Goal: Information Seeking & Learning: Learn about a topic

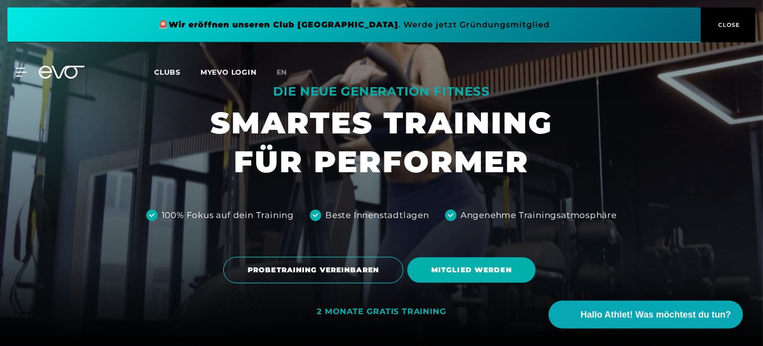
click at [719, 21] on span "CLOSE" at bounding box center [729, 24] width 24 height 9
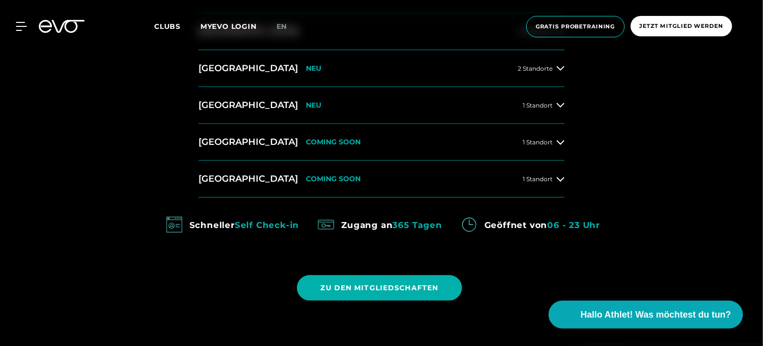
scroll to position [331, 0]
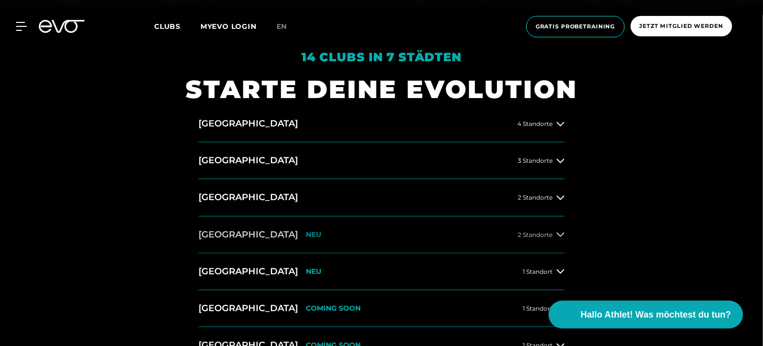
click at [550, 234] on span "2 Standorte" at bounding box center [535, 234] width 35 height 6
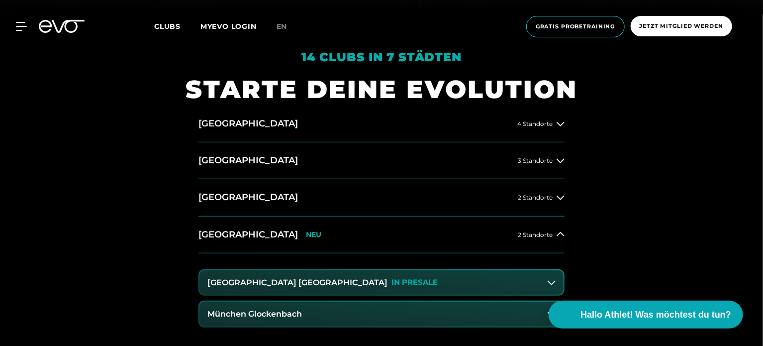
scroll to position [498, 0]
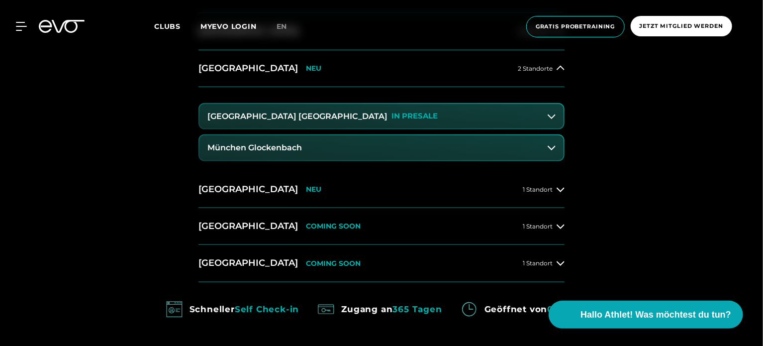
click at [553, 146] on icon at bounding box center [552, 148] width 8 height 8
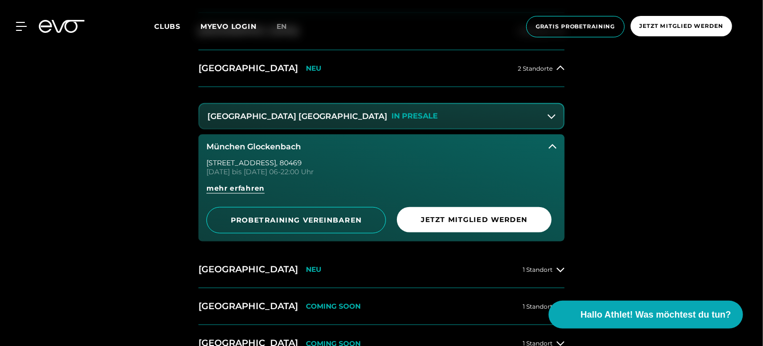
click at [548, 120] on button "München Maxvorstadt IN PRESALE" at bounding box center [382, 116] width 364 height 25
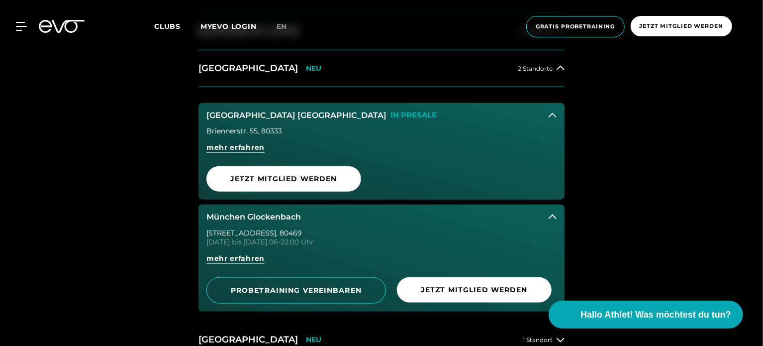
scroll to position [331, 0]
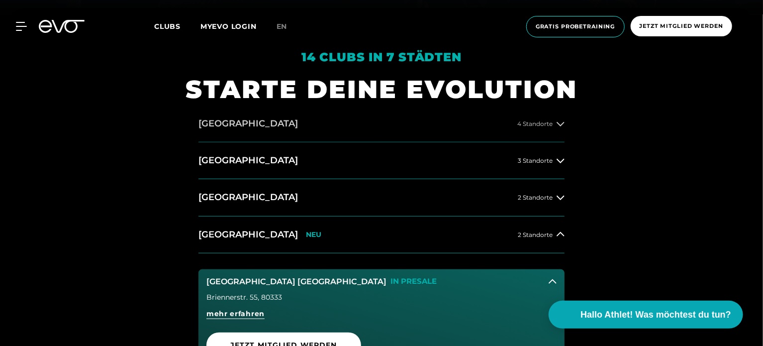
click at [551, 128] on button "Hamburg 4 Standorte" at bounding box center [382, 124] width 366 height 37
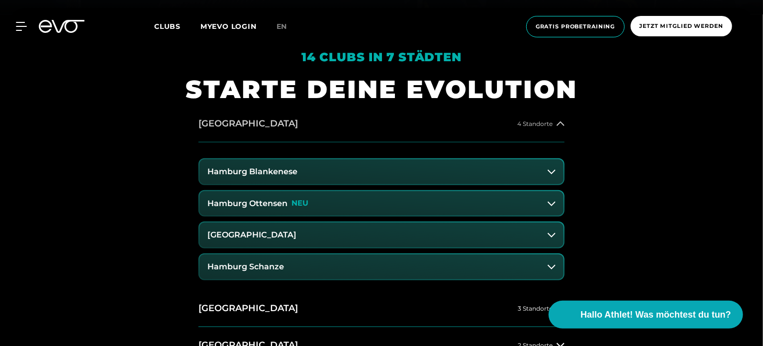
click at [552, 127] on div "4 Standorte" at bounding box center [541, 124] width 47 height 8
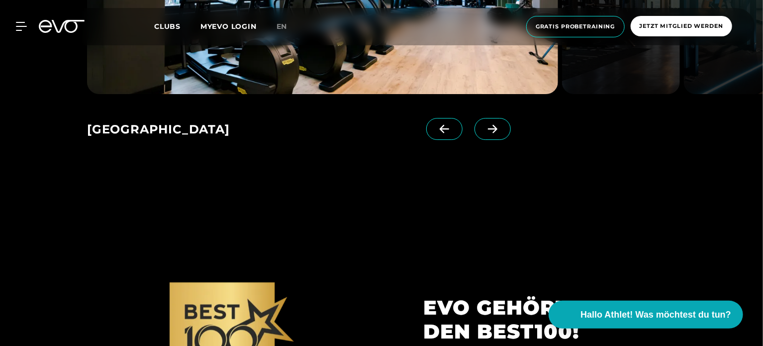
scroll to position [1493, 0]
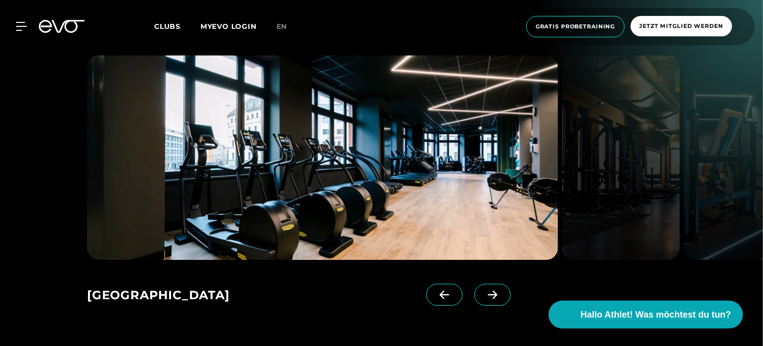
click at [484, 290] on icon at bounding box center [492, 294] width 17 height 9
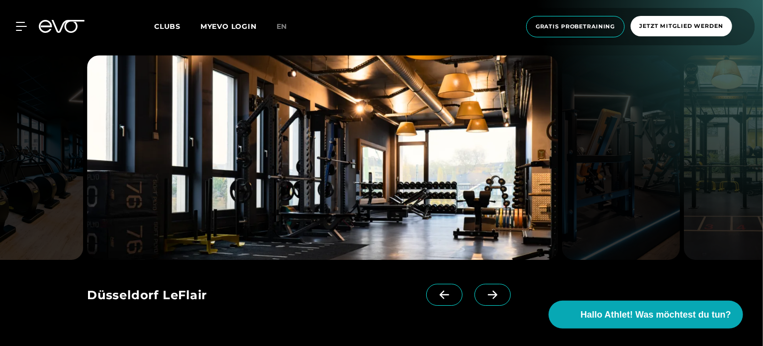
click at [484, 290] on icon at bounding box center [492, 294] width 17 height 9
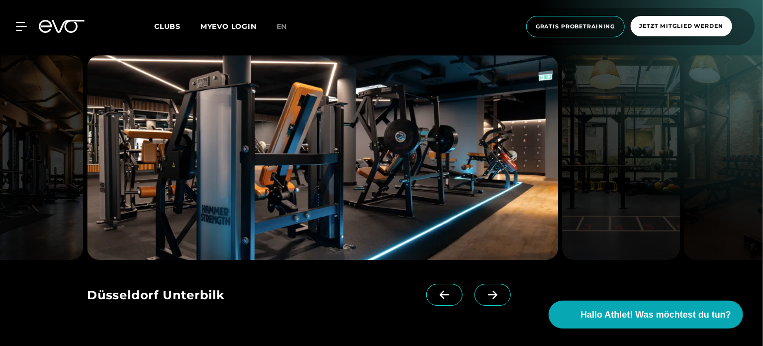
click at [484, 290] on icon at bounding box center [492, 294] width 17 height 9
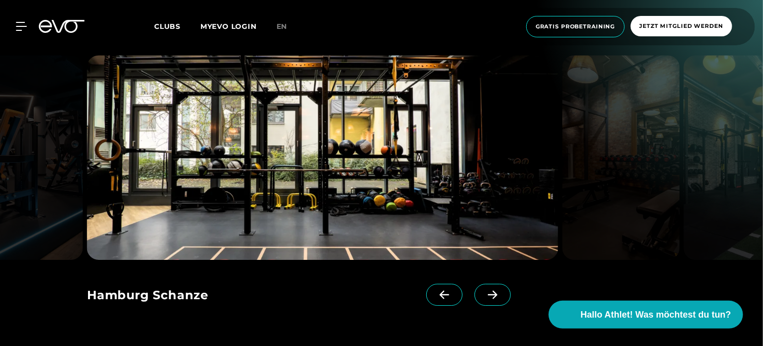
click at [484, 290] on icon at bounding box center [492, 294] width 17 height 9
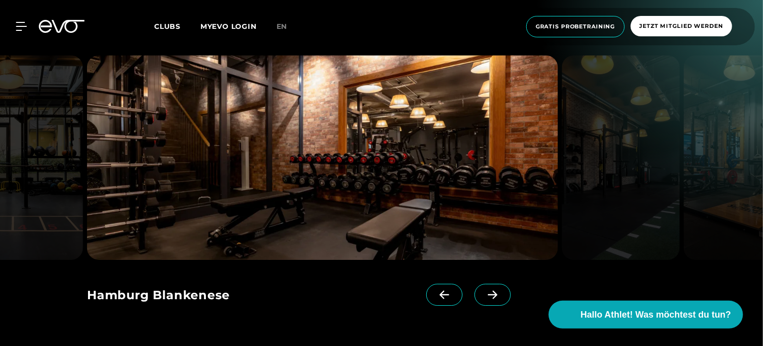
click at [484, 290] on icon at bounding box center [492, 294] width 17 height 9
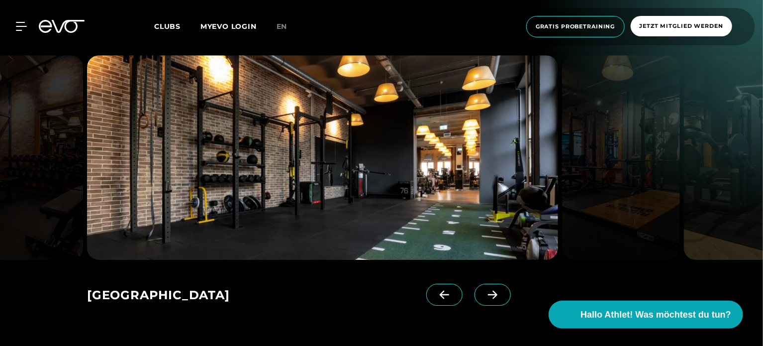
click at [484, 290] on icon at bounding box center [492, 294] width 17 height 9
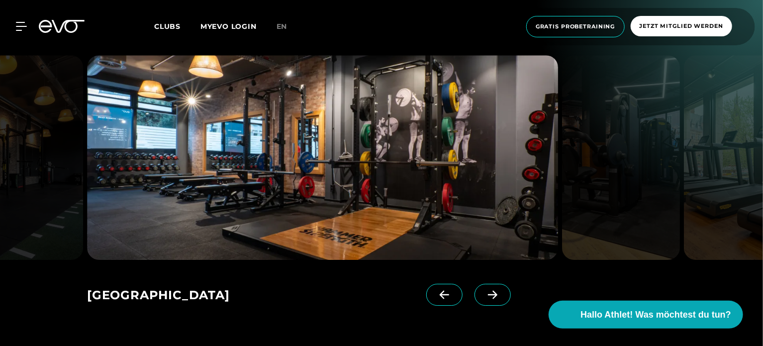
click at [484, 290] on icon at bounding box center [492, 294] width 17 height 9
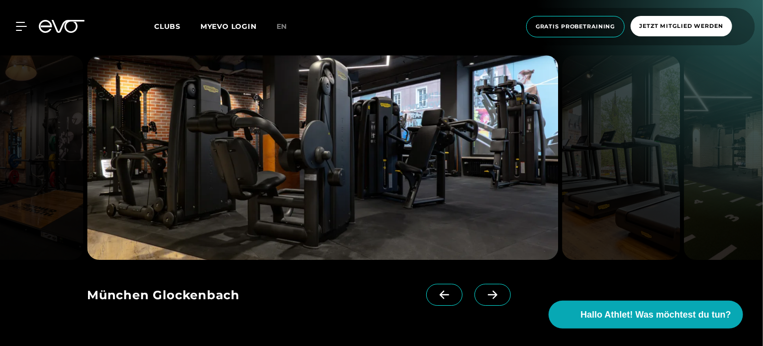
click at [484, 290] on icon at bounding box center [492, 294] width 17 height 9
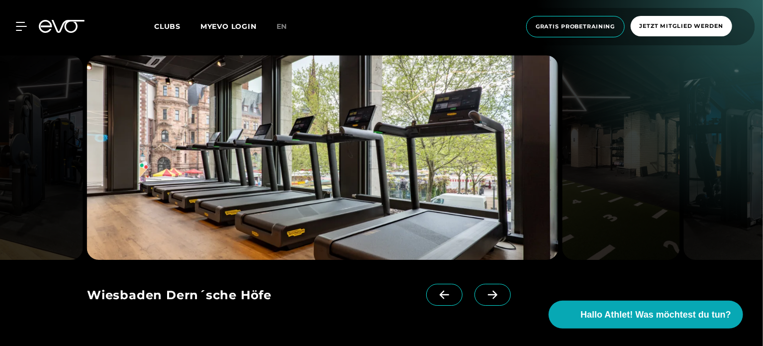
click at [484, 290] on icon at bounding box center [492, 294] width 17 height 9
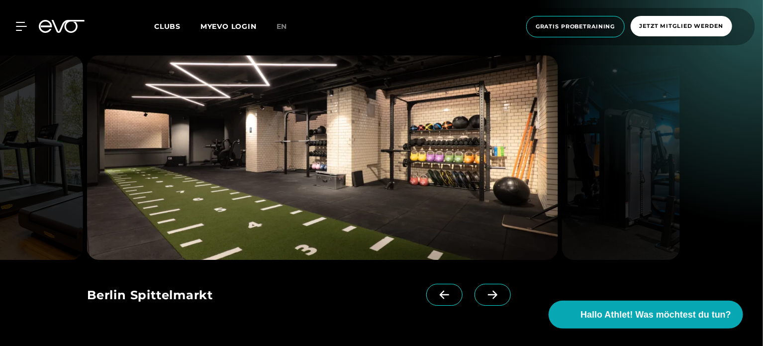
click at [484, 290] on icon at bounding box center [492, 294] width 17 height 9
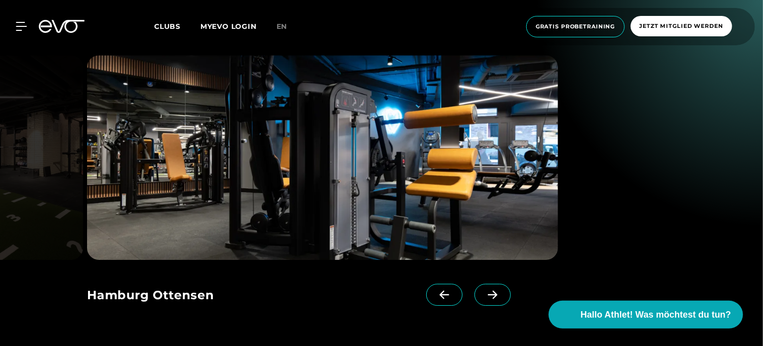
click at [484, 290] on icon at bounding box center [492, 294] width 17 height 9
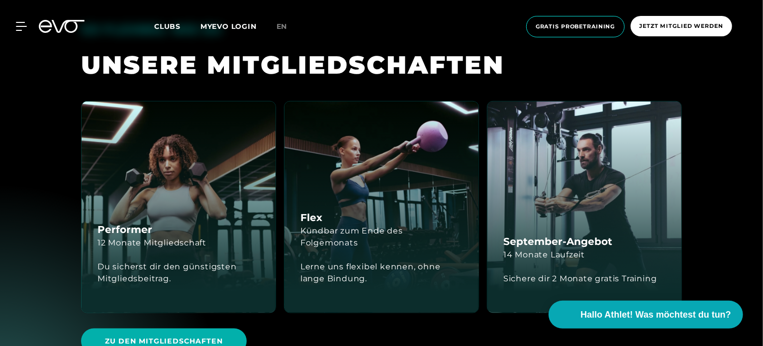
scroll to position [2322, 0]
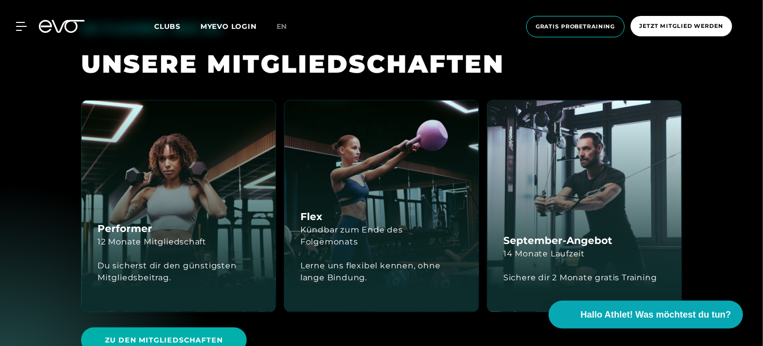
click at [289, 153] on div "Flex Kündbar zum Ende des Folgemonats Lerne uns flexibel kennen, ohne lange Bin…" at bounding box center [382, 206] width 194 height 211
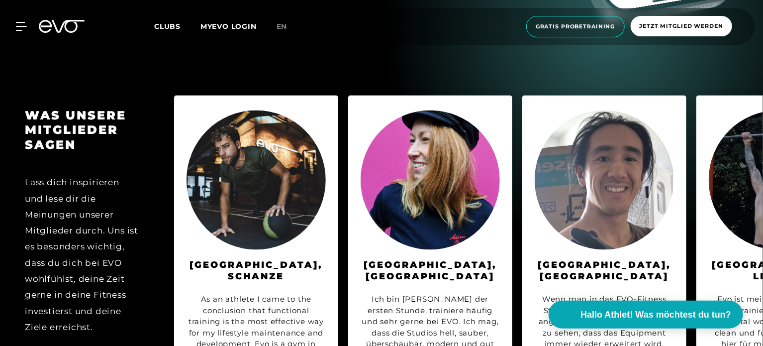
scroll to position [4977, 0]
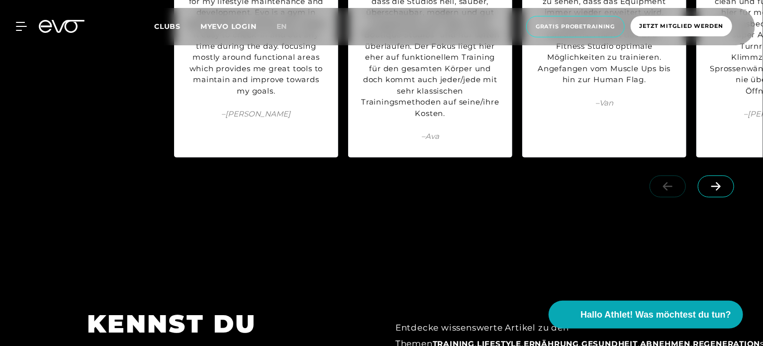
click at [710, 182] on icon at bounding box center [716, 186] width 17 height 9
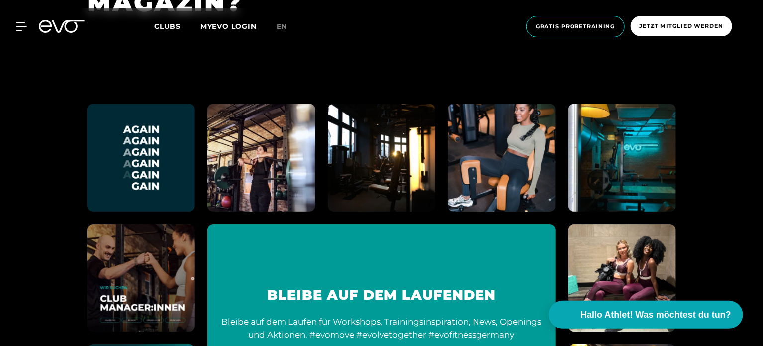
scroll to position [5031, 0]
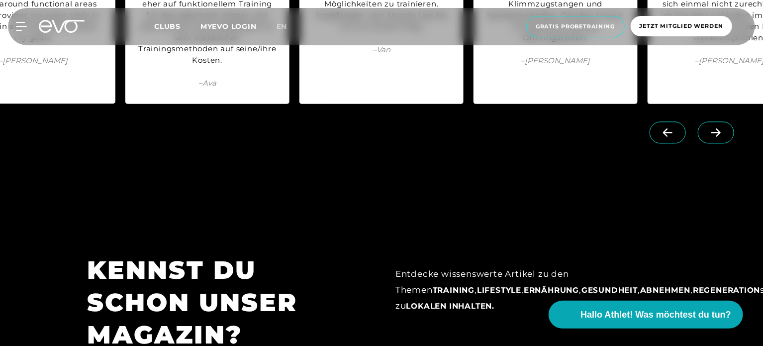
click at [495, 301] on span "lokalen Inhalten." at bounding box center [451, 305] width 89 height 9
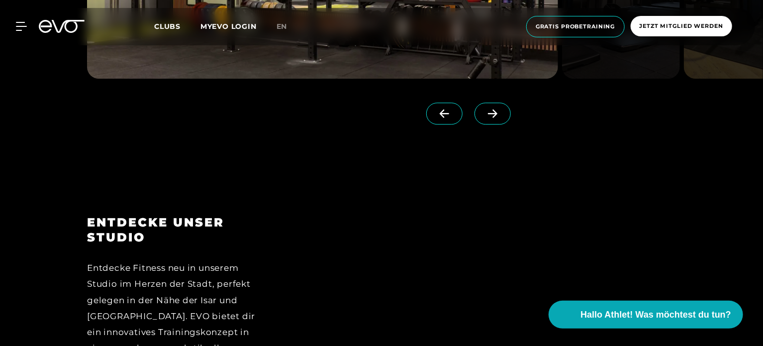
scroll to position [1161, 0]
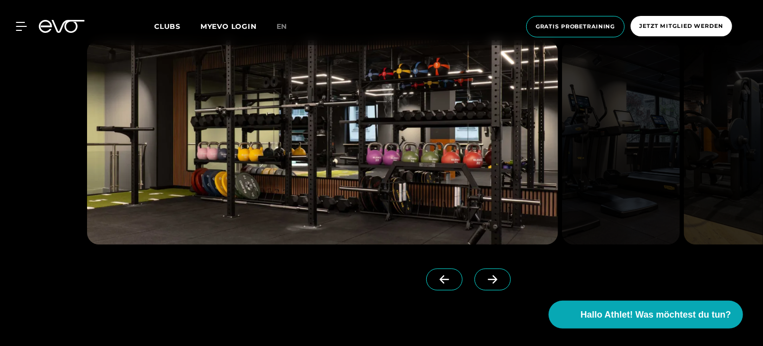
click at [490, 272] on span at bounding box center [493, 279] width 36 height 22
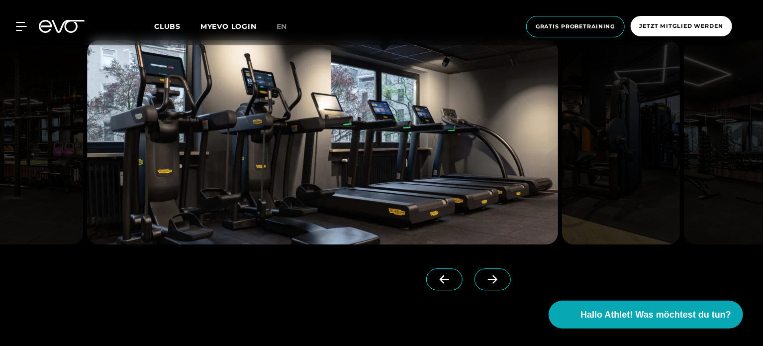
click at [490, 272] on span at bounding box center [493, 279] width 36 height 22
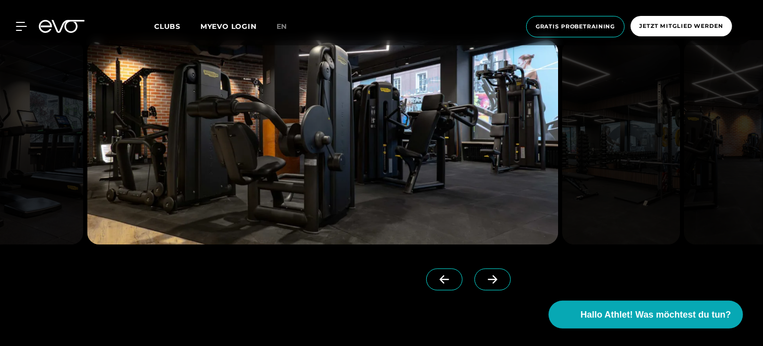
click at [490, 272] on span at bounding box center [493, 279] width 36 height 22
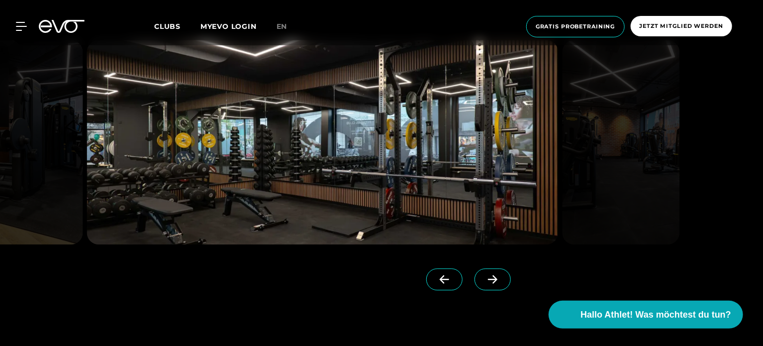
click at [490, 272] on span at bounding box center [493, 279] width 36 height 22
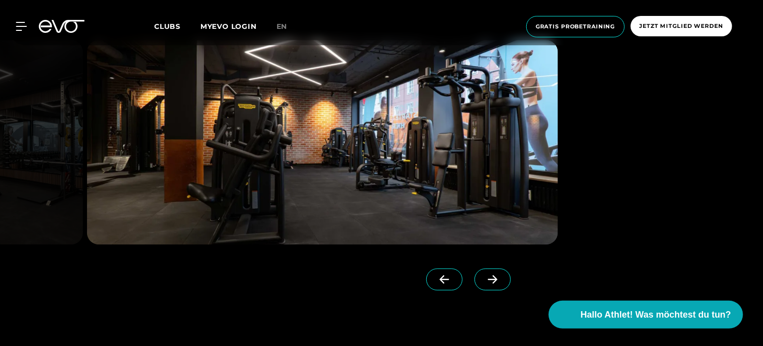
click at [490, 272] on span at bounding box center [493, 279] width 36 height 22
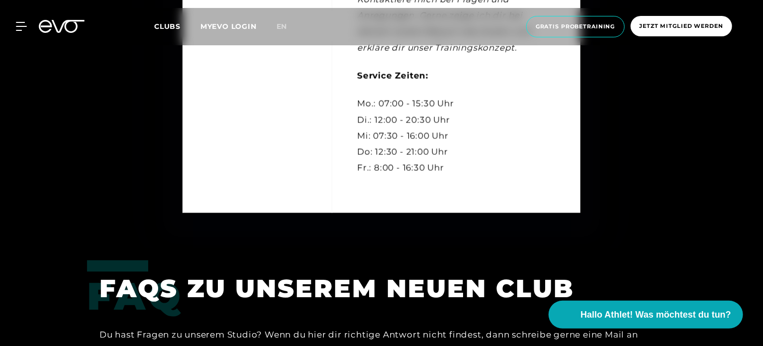
scroll to position [2986, 0]
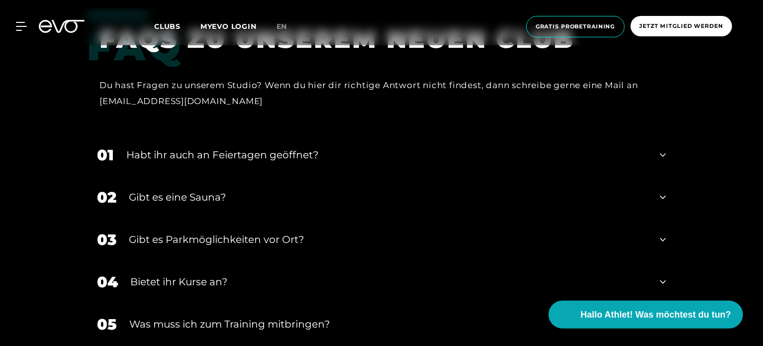
click at [233, 190] on div "Gibt es eine Sauna?" at bounding box center [388, 197] width 519 height 15
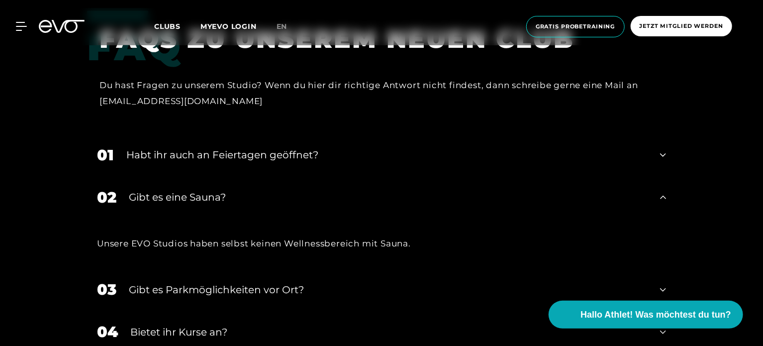
click at [229, 147] on div "Habt ihr auch an Feiertagen geöffnet?" at bounding box center [387, 154] width 522 height 15
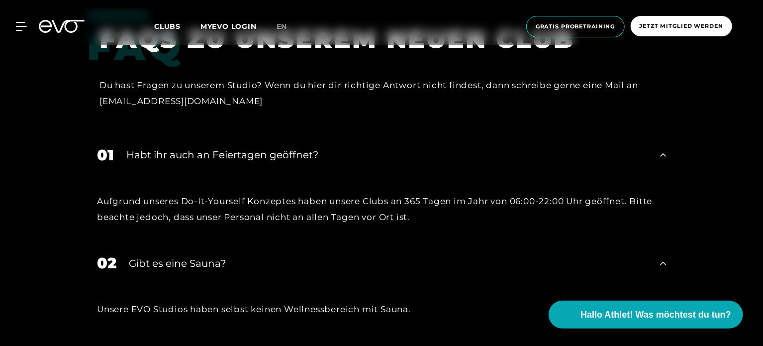
scroll to position [3152, 0]
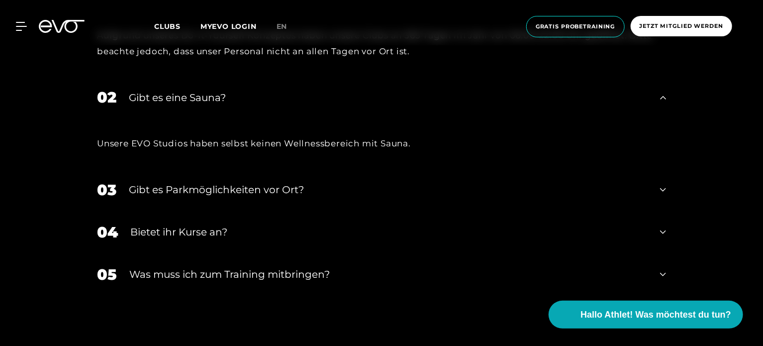
click at [286, 182] on div "Gibt es Parkmöglichkeiten vor Ort?" at bounding box center [388, 189] width 519 height 15
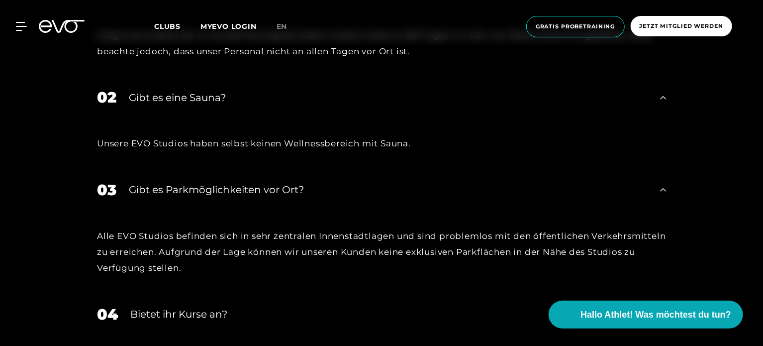
click at [286, 182] on div "Gibt es Parkmöglichkeiten vor Ort?" at bounding box center [388, 189] width 519 height 15
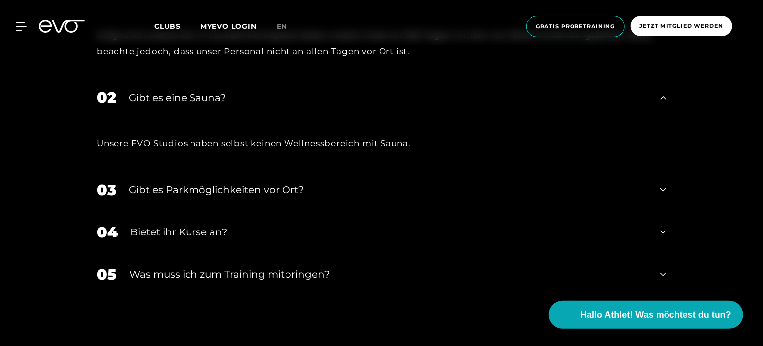
click at [210, 224] on div "Bietet ihr Kurse an?" at bounding box center [389, 231] width 518 height 15
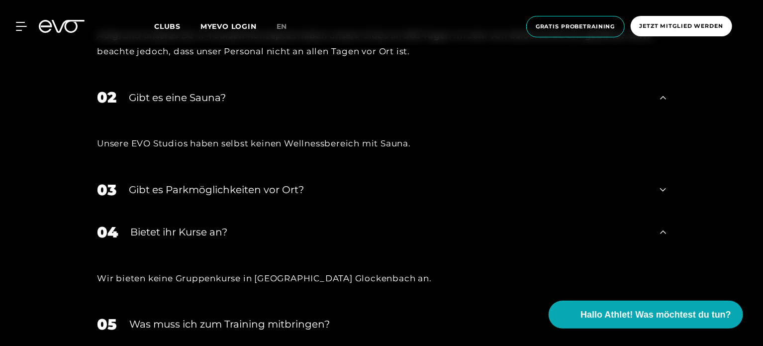
click at [210, 224] on div "Bietet ihr Kurse an?" at bounding box center [389, 231] width 518 height 15
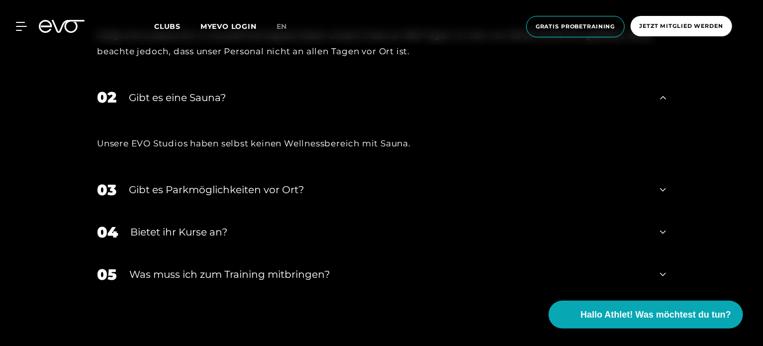
click at [221, 253] on div "05 Was muss ich zum Training mitbringen?" at bounding box center [381, 274] width 589 height 42
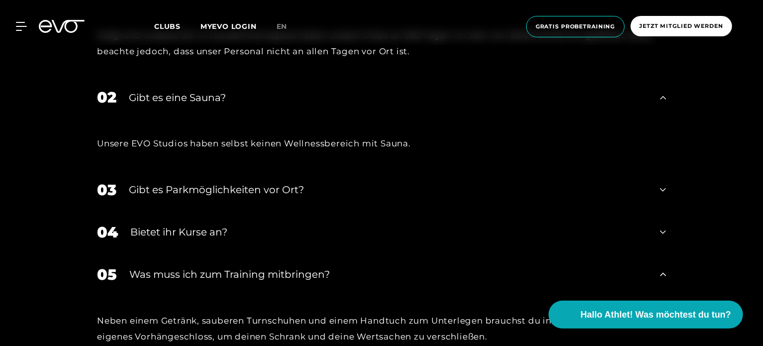
click at [221, 253] on div "05 Was muss ich zum Training mitbringen?" at bounding box center [381, 274] width 589 height 42
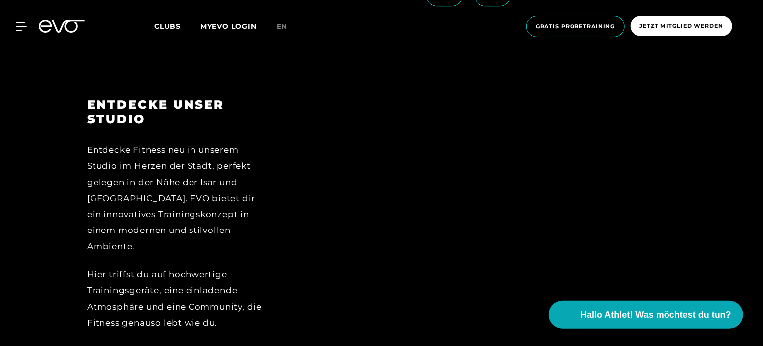
scroll to position [1135, 0]
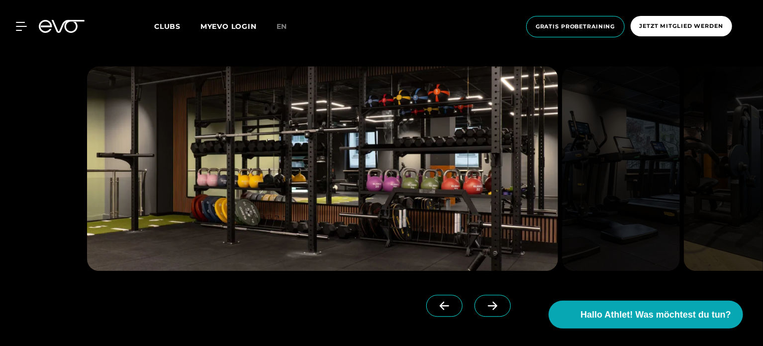
click at [28, 28] on div "MyEVO Login Über EVO Mitgliedschaften Probetraining TAGESPASS EVO Studios Düsse…" at bounding box center [15, 26] width 35 height 9
click at [22, 30] on icon at bounding box center [23, 26] width 14 height 8
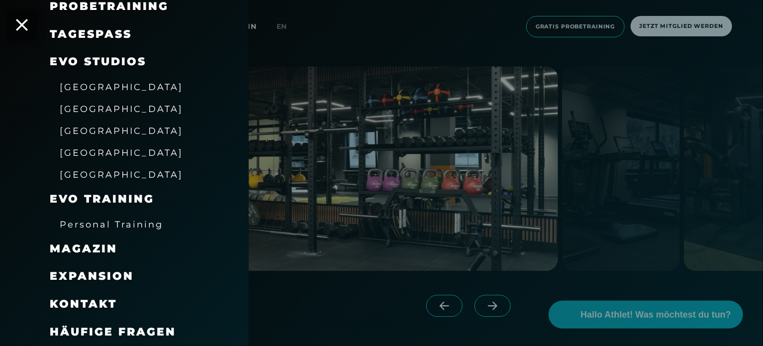
scroll to position [141, 0]
click at [88, 135] on span "[GEOGRAPHIC_DATA]" at bounding box center [121, 130] width 123 height 10
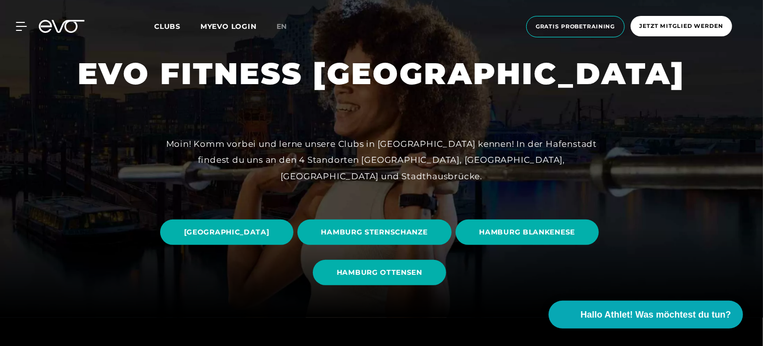
scroll to position [166, 0]
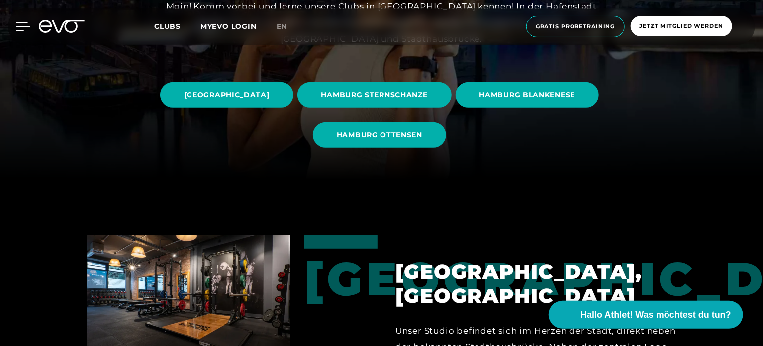
click at [15, 22] on div at bounding box center [15, 26] width 30 height 9
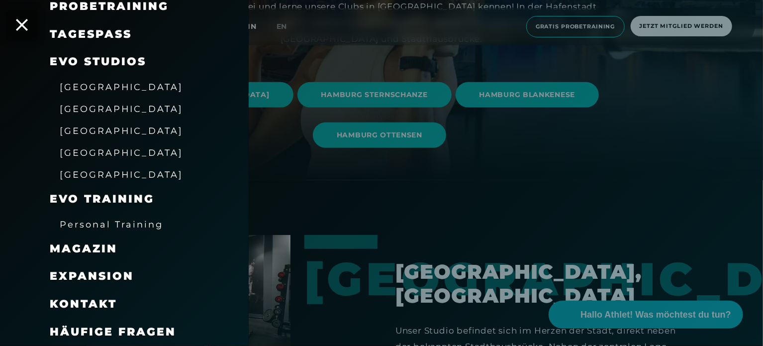
click at [82, 57] on span "EVO Studios" at bounding box center [98, 61] width 97 height 13
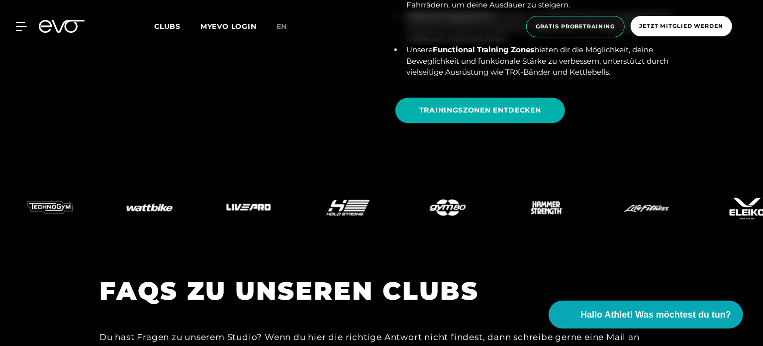
scroll to position [3472, 0]
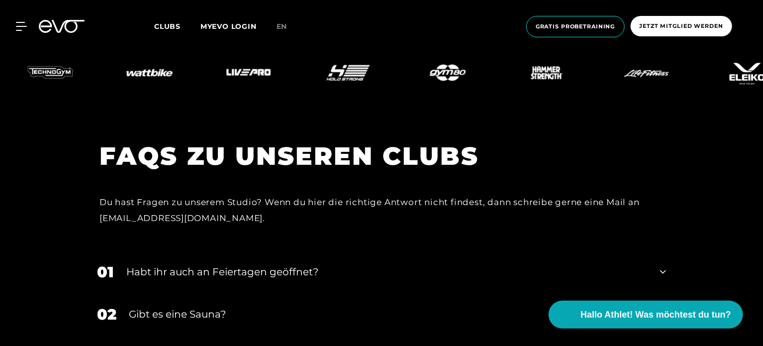
click at [188, 293] on div "02 Gibt es eine Sauna?" at bounding box center [381, 314] width 589 height 42
click at [188, 307] on div "Gibt es eine Sauna?" at bounding box center [388, 314] width 519 height 15
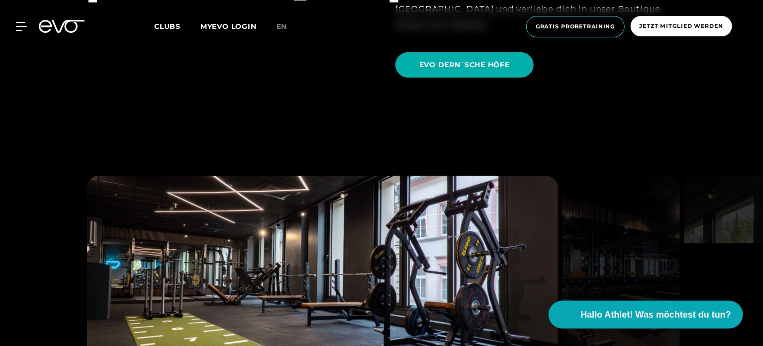
scroll to position [1979, 0]
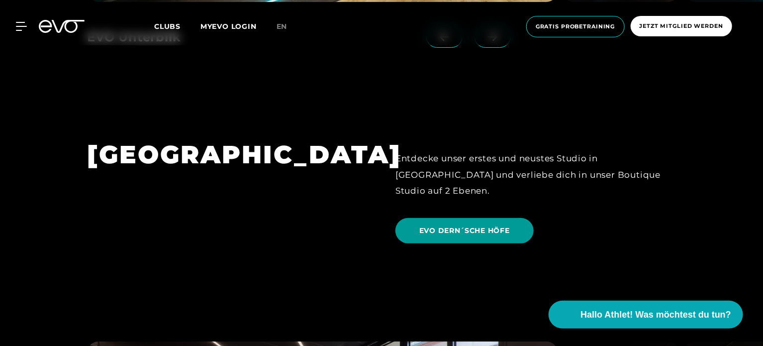
click at [447, 225] on span "EVO DERN´SCHE HÖFE" at bounding box center [465, 230] width 91 height 10
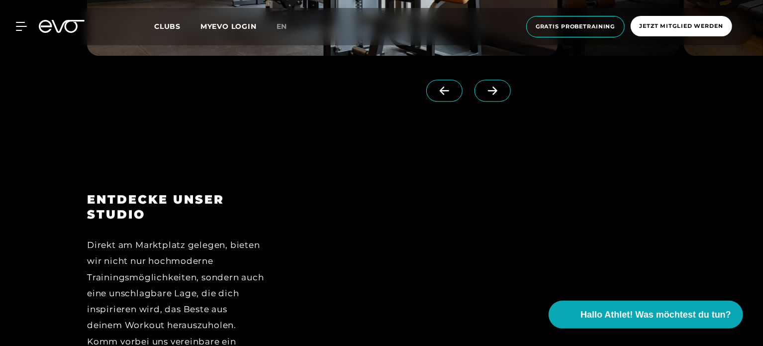
scroll to position [1493, 0]
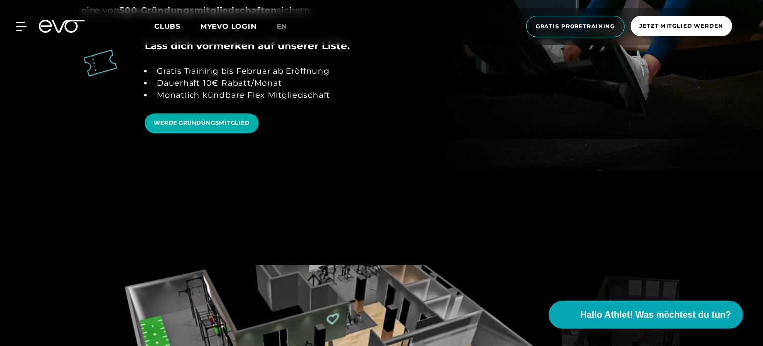
scroll to position [1327, 0]
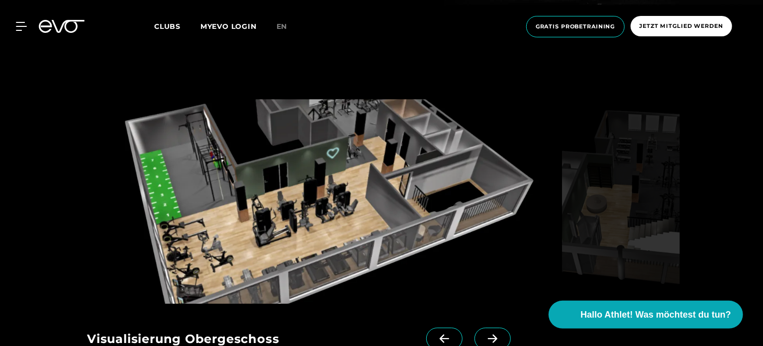
click at [479, 327] on span at bounding box center [493, 338] width 36 height 22
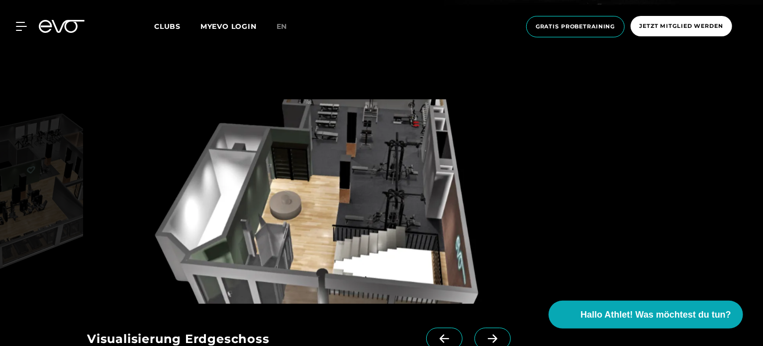
click at [479, 327] on span at bounding box center [493, 338] width 36 height 22
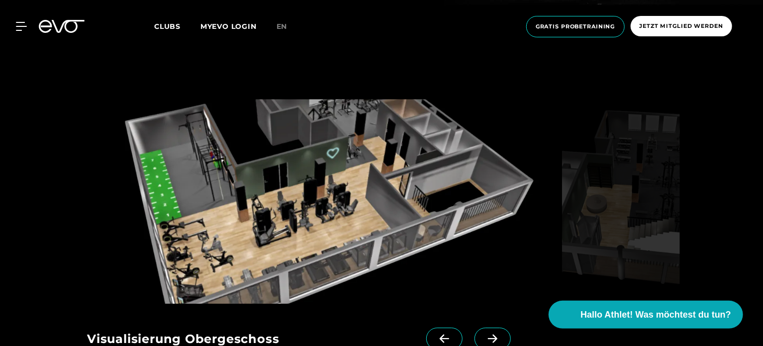
click at [479, 327] on span at bounding box center [493, 338] width 36 height 22
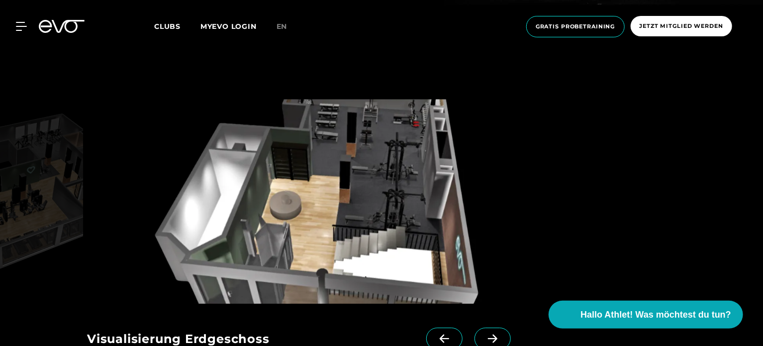
click at [436, 334] on icon at bounding box center [444, 338] width 17 height 9
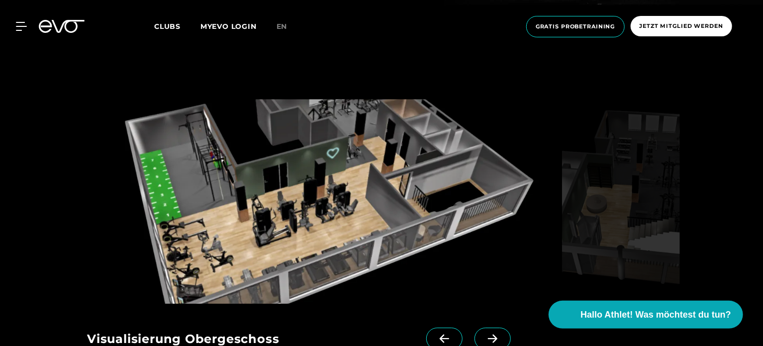
click at [484, 334] on icon at bounding box center [492, 338] width 17 height 9
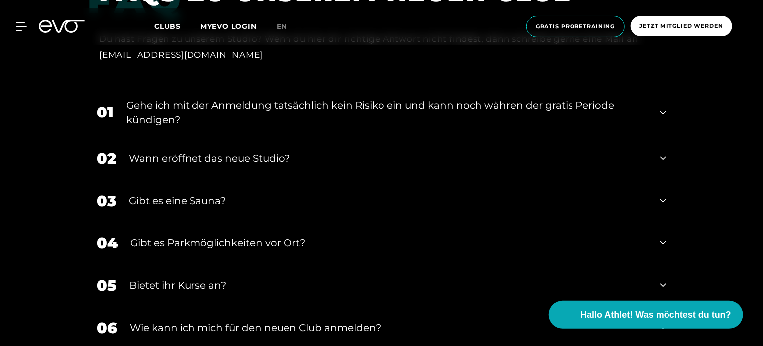
scroll to position [1991, 0]
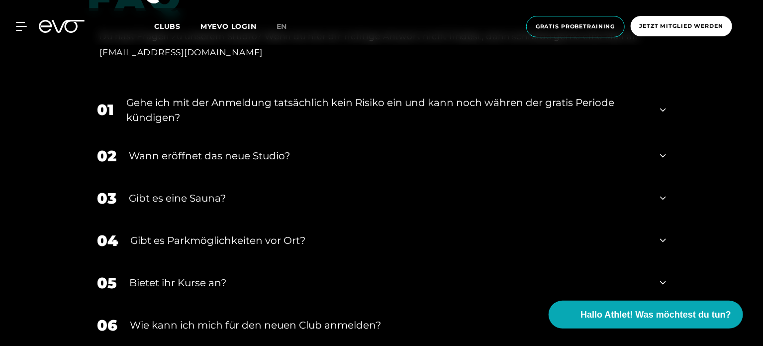
click at [387, 95] on div "Gehe ich mit der Anmeldung tatsächlich kein Risiko ein und kann noch währen der…" at bounding box center [387, 110] width 522 height 30
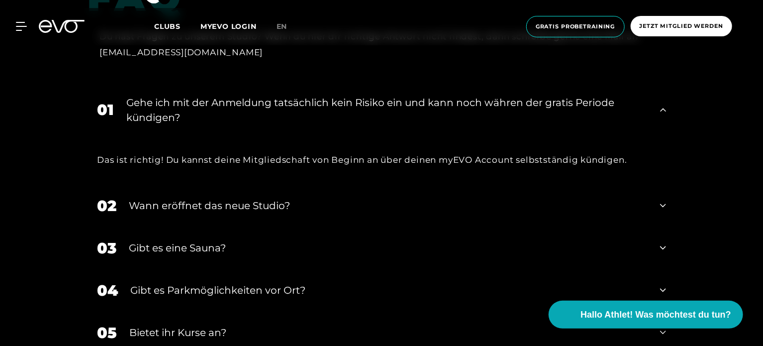
click at [387, 95] on div "Gehe ich mit der Anmeldung tatsächlich kein Risiko ein und kann noch währen der…" at bounding box center [387, 110] width 522 height 30
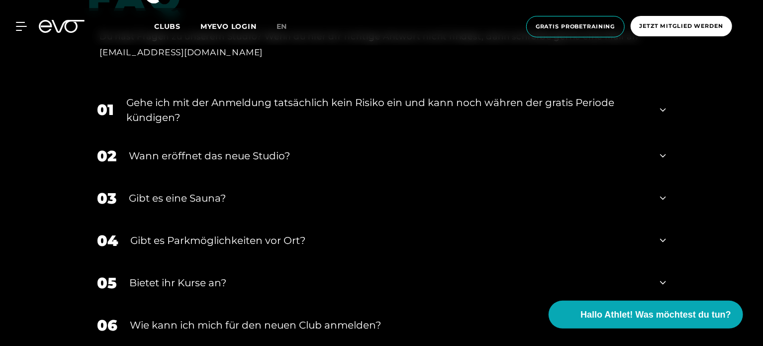
click at [259, 148] on div "Wann eröffnet das neue Studio?" at bounding box center [388, 155] width 519 height 15
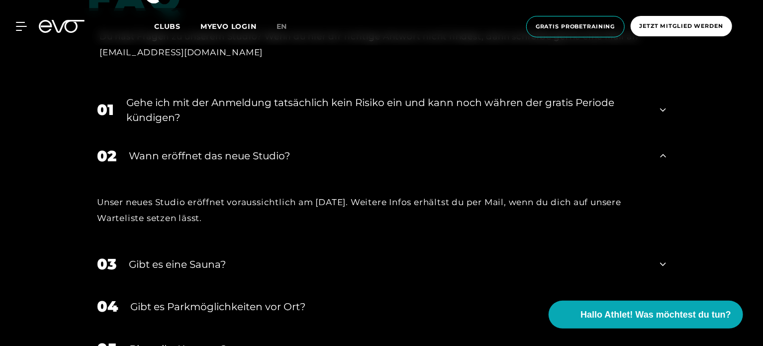
click at [259, 148] on div "Wann eröffnet das neue Studio?" at bounding box center [388, 155] width 519 height 15
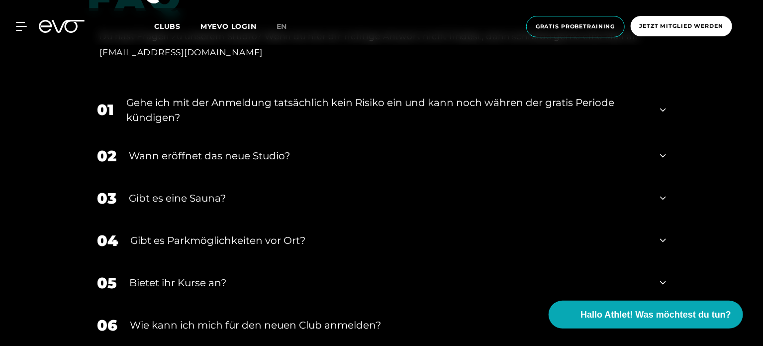
click at [165, 191] on div "Gibt es eine Sauna?" at bounding box center [388, 198] width 519 height 15
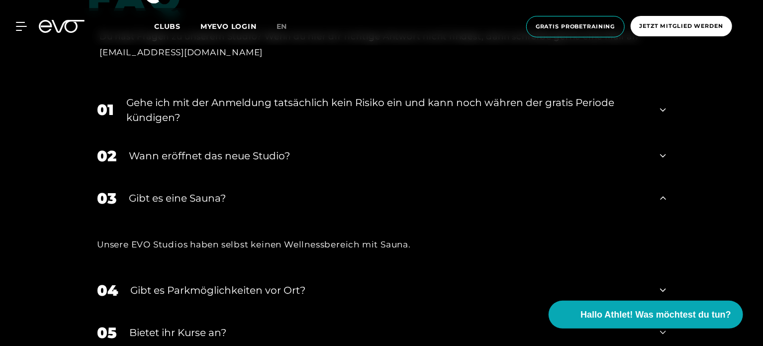
click at [219, 283] on div "Gibt es Parkmöglichkeiten vor Ort?" at bounding box center [389, 290] width 518 height 15
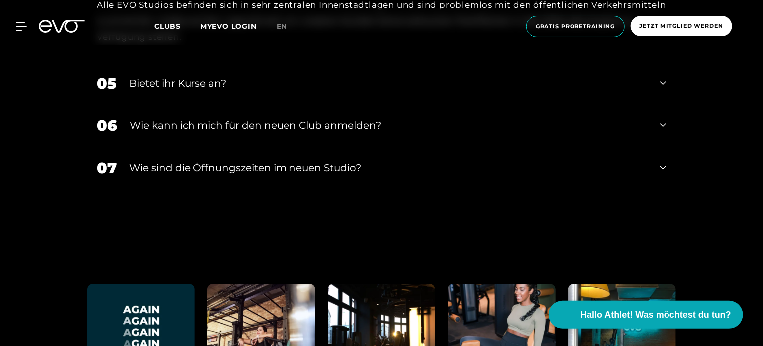
scroll to position [2157, 0]
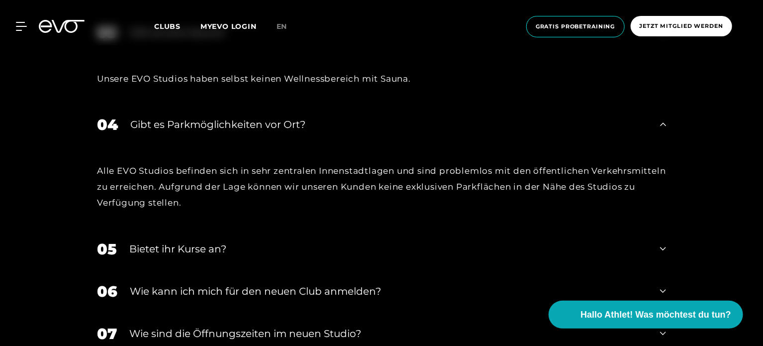
click at [245, 284] on div "Wie kann ich mich für den neuen Club anmelden?" at bounding box center [389, 291] width 518 height 15
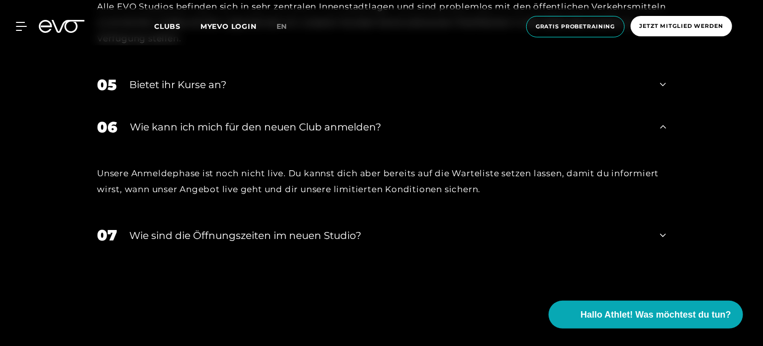
scroll to position [2322, 0]
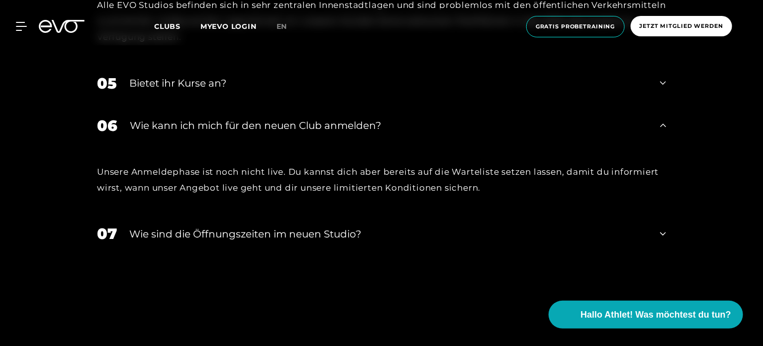
click at [255, 213] on div "07 ​Wie sind die Öffnungszeiten im neuen Studio?" at bounding box center [381, 234] width 589 height 42
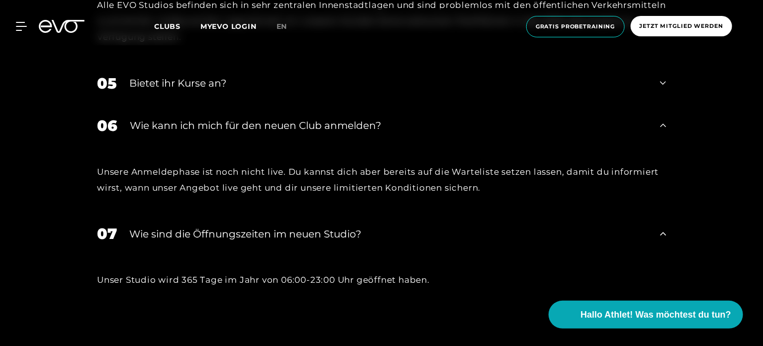
scroll to position [2157, 0]
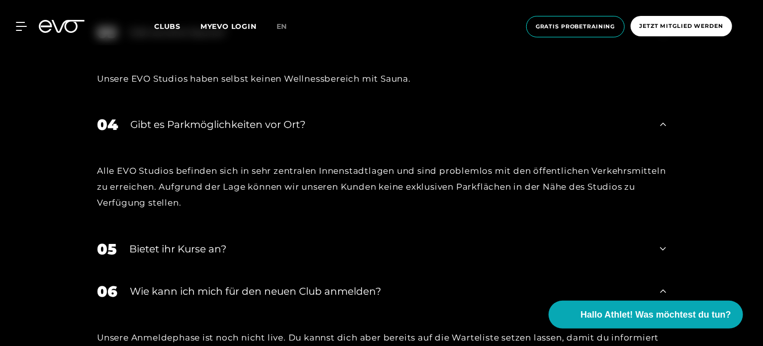
click at [232, 228] on div "05 Bietet ihr [DEMOGRAPHIC_DATA]?" at bounding box center [381, 249] width 589 height 42
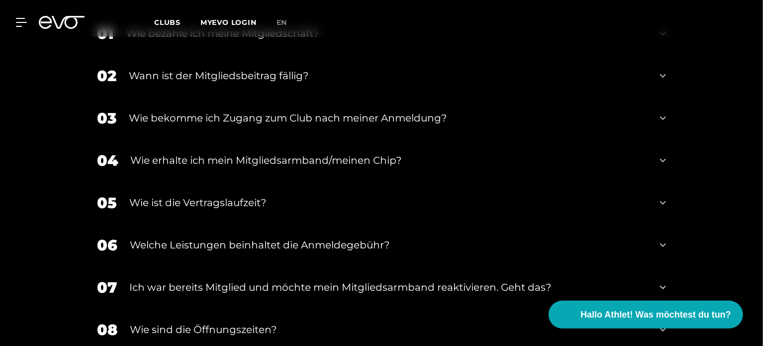
scroll to position [1753, 0]
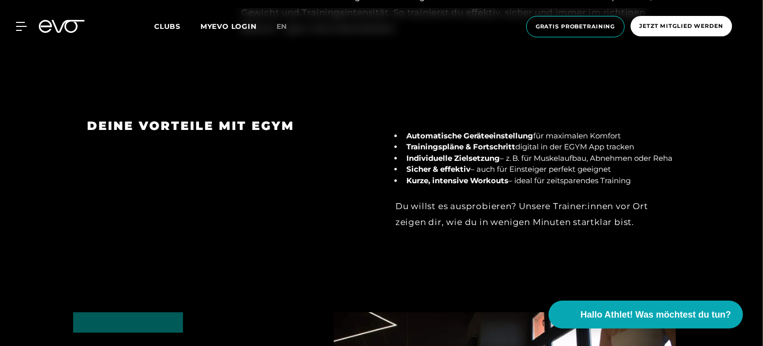
scroll to position [1493, 0]
